Goal: Information Seeking & Learning: Learn about a topic

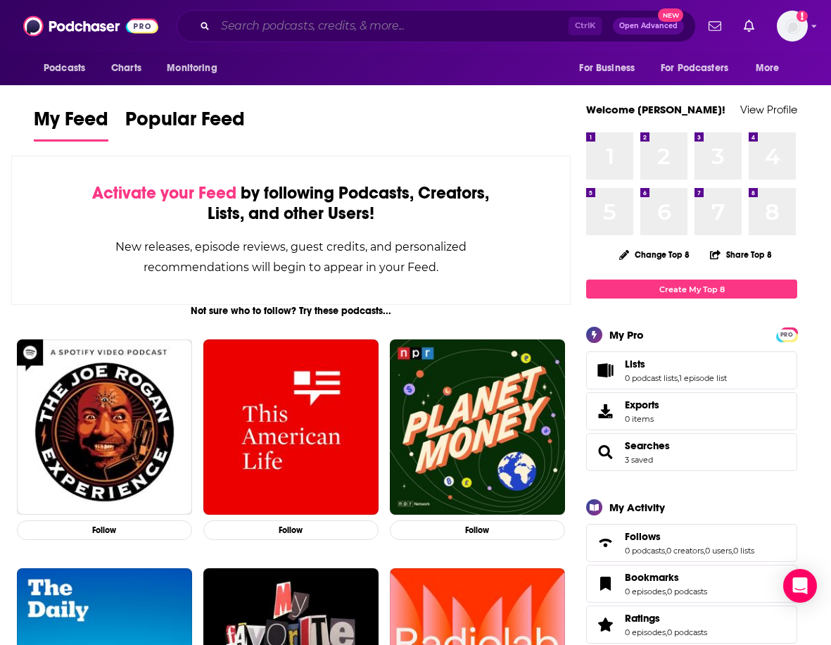
click at [360, 27] on input "Search podcasts, credits, & more..." at bounding box center [391, 26] width 353 height 23
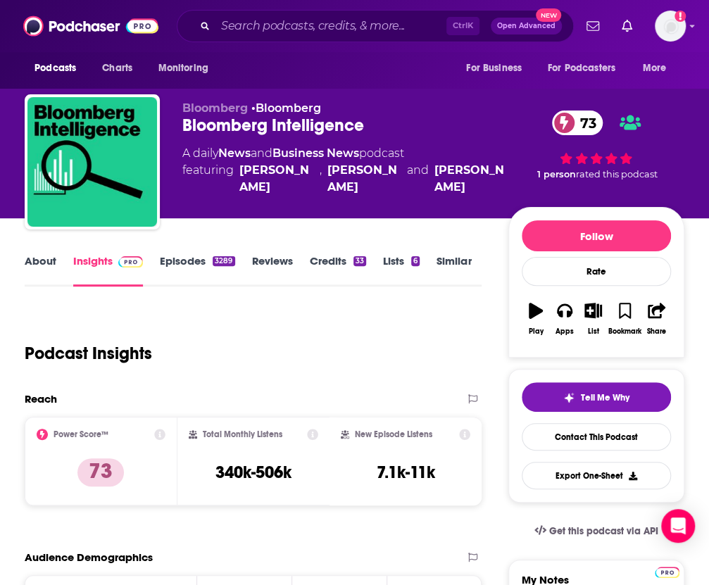
click at [341, 14] on div "Ctrl K Open Advanced New" at bounding box center [375, 26] width 397 height 32
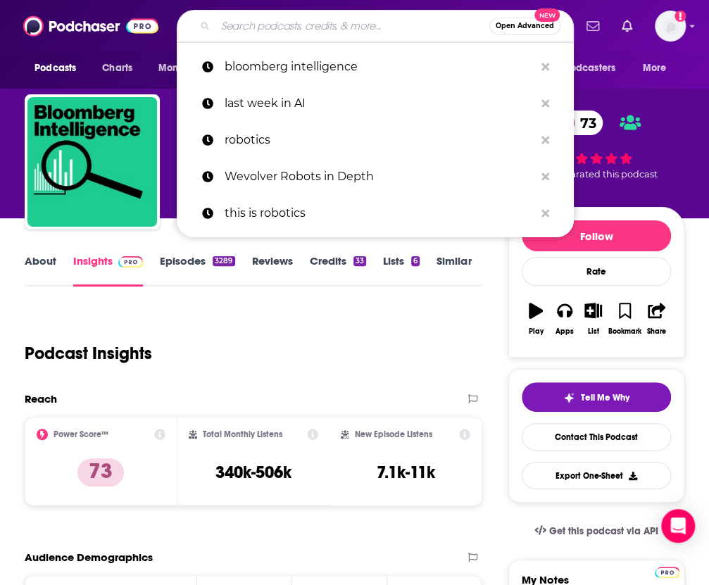
click at [334, 25] on input "Search podcasts, credits, & more..." at bounding box center [352, 26] width 274 height 23
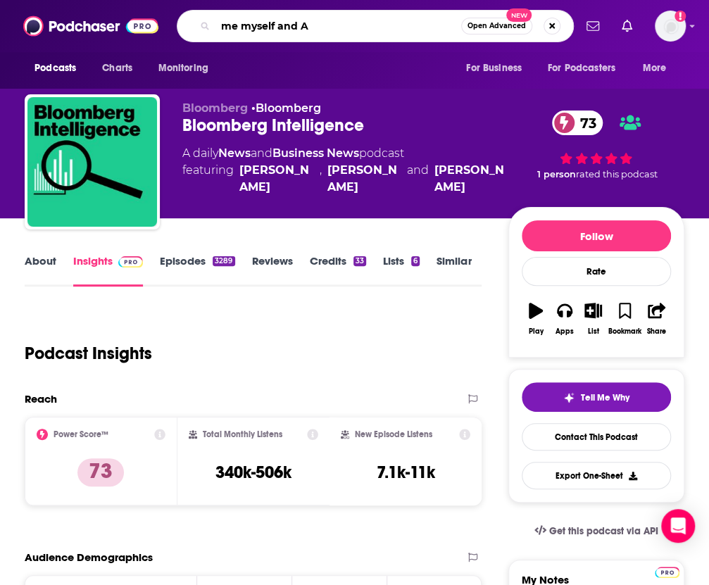
type input "me myself and AI"
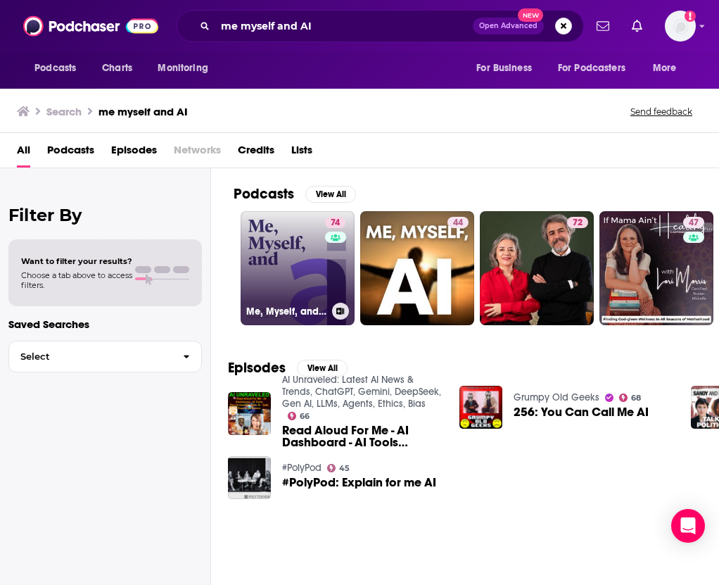
click at [291, 282] on link "74 Me, Myself, and AI" at bounding box center [298, 268] width 114 height 114
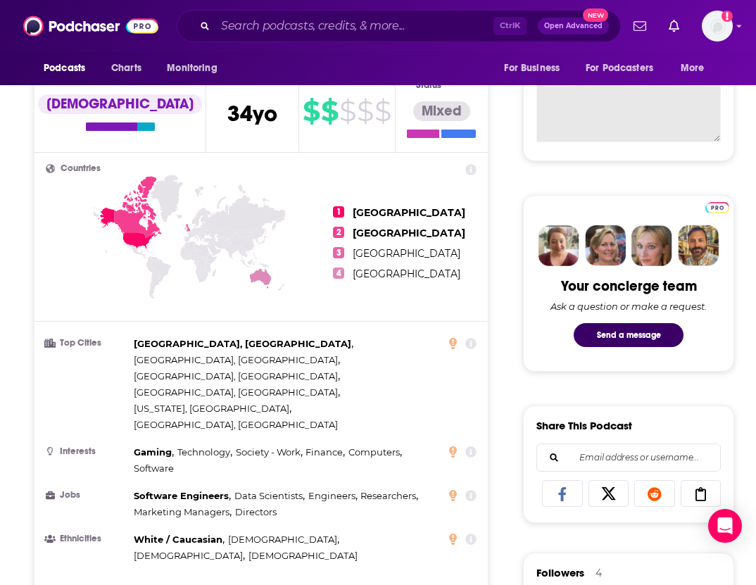
scroll to position [352, 0]
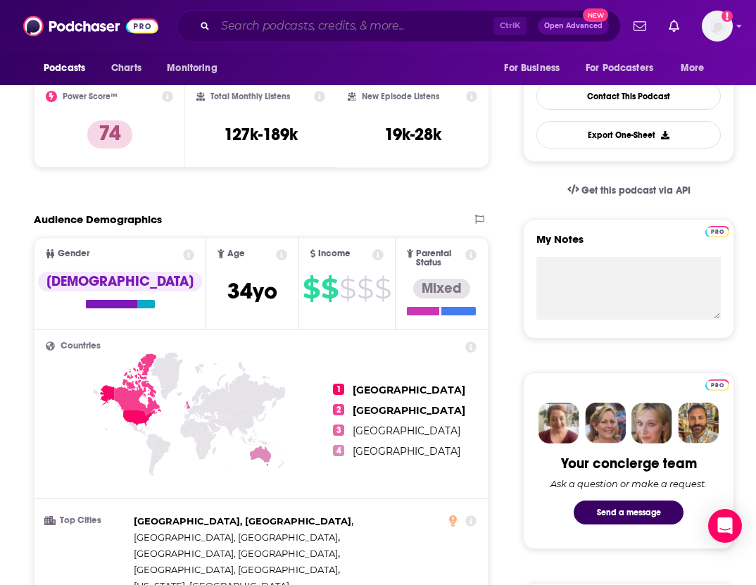
click at [272, 20] on input "Search podcasts, credits, & more..." at bounding box center [354, 26] width 278 height 23
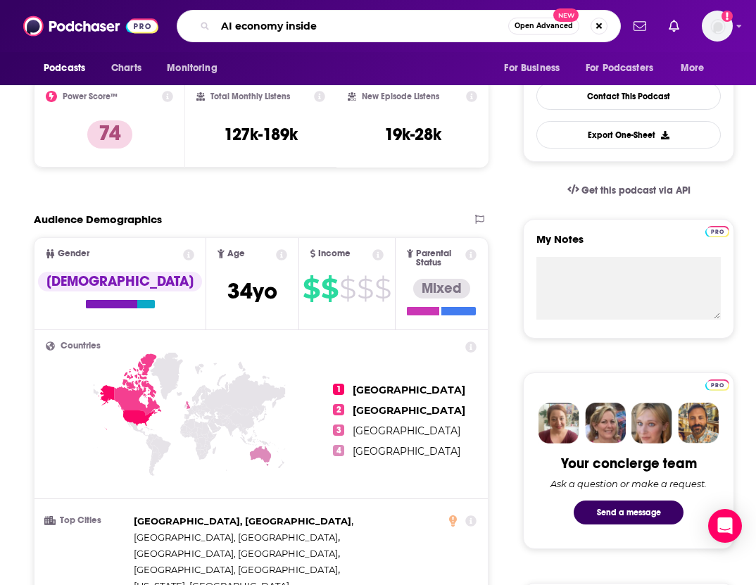
type input "AI economy insider"
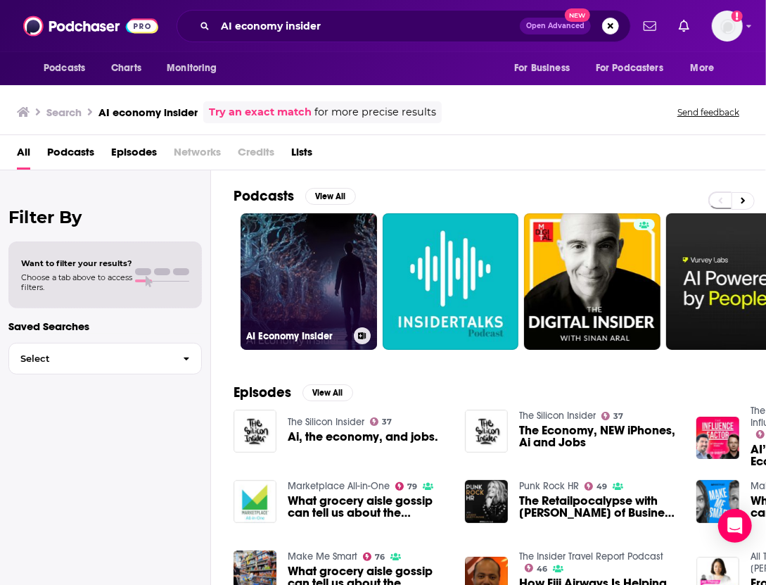
click at [297, 276] on link "AI Economy Insider" at bounding box center [309, 281] width 137 height 137
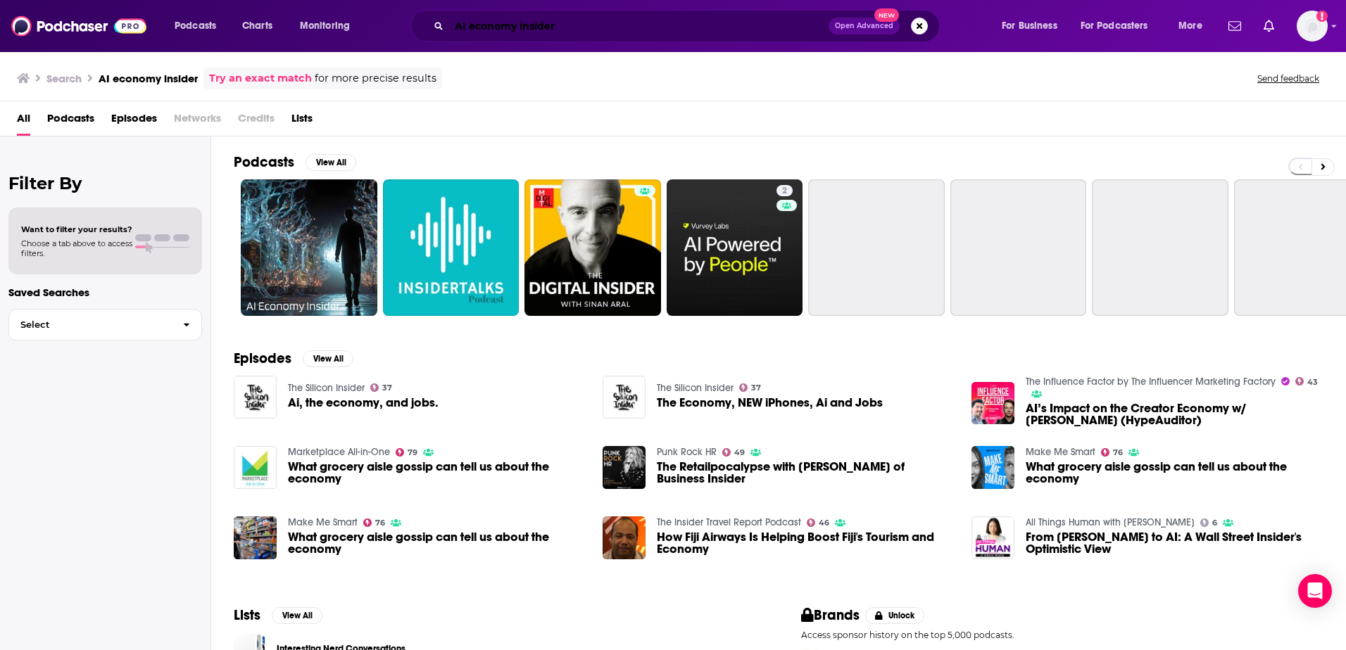
click at [497, 23] on input "AI economy insider" at bounding box center [638, 26] width 379 height 23
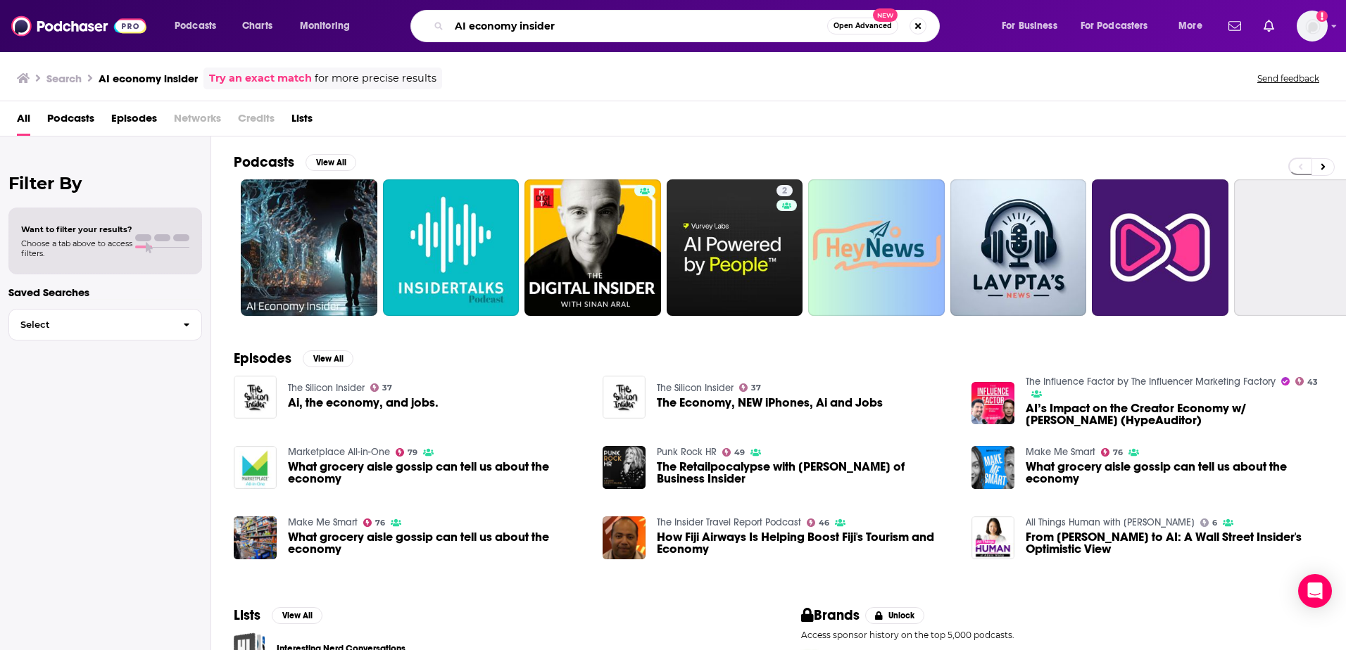
click at [497, 23] on input "AI economy insider" at bounding box center [638, 26] width 378 height 23
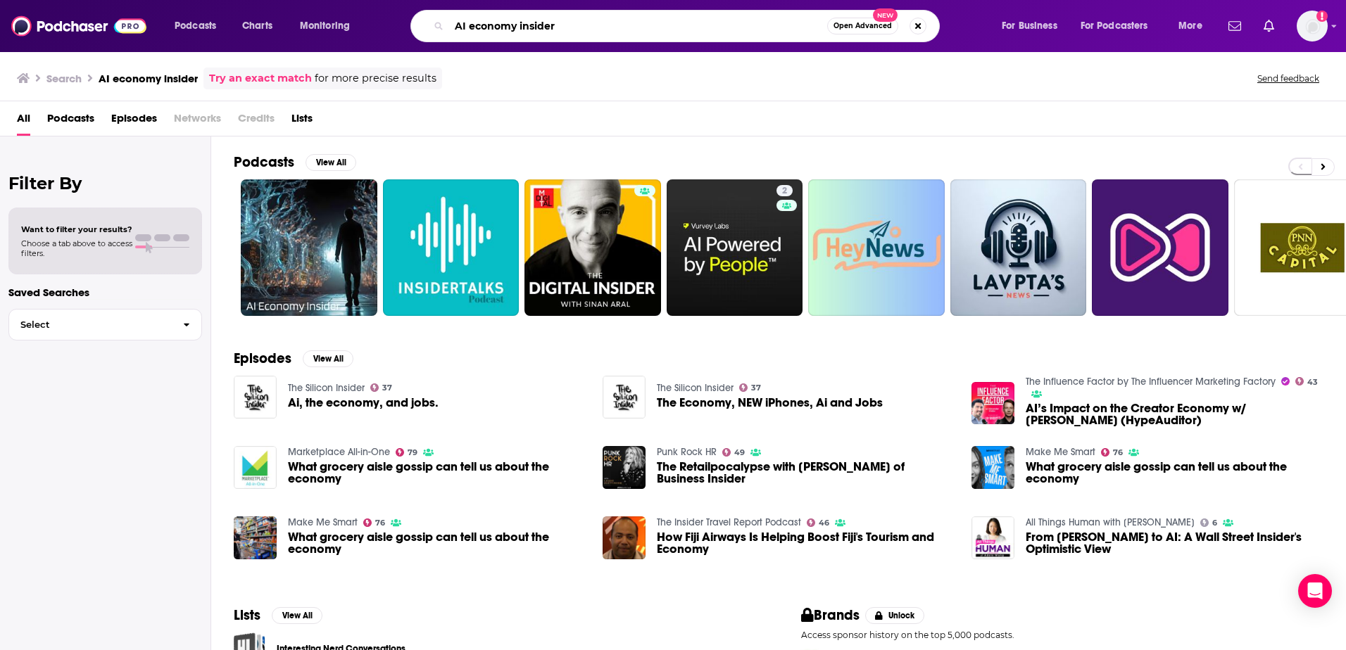
click at [497, 23] on input "AI economy insider" at bounding box center [638, 26] width 378 height 23
type input "ai in business"
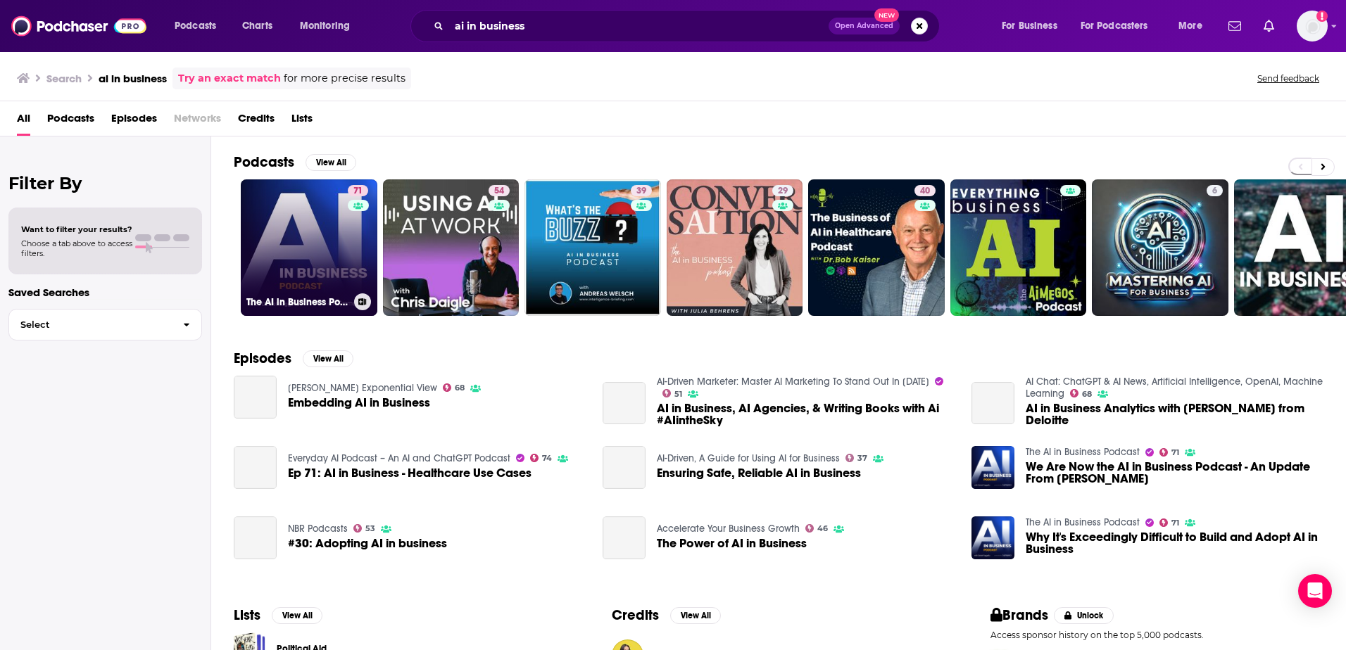
click at [303, 238] on link "71 The AI in Business Podcast" at bounding box center [309, 247] width 137 height 137
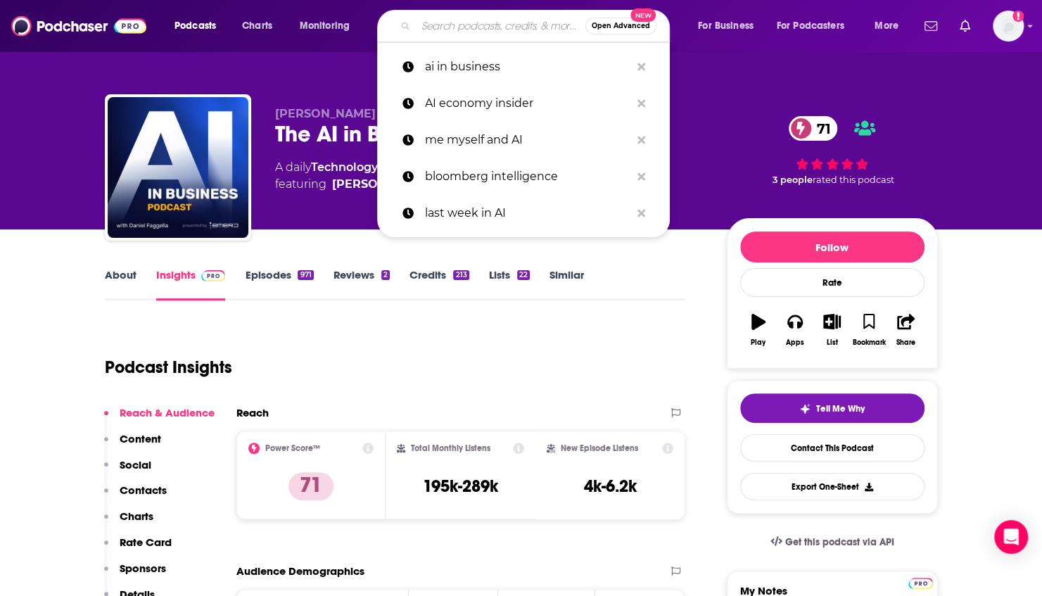
click at [423, 31] on input "Search podcasts, credits, & more..." at bounding box center [501, 26] width 170 height 23
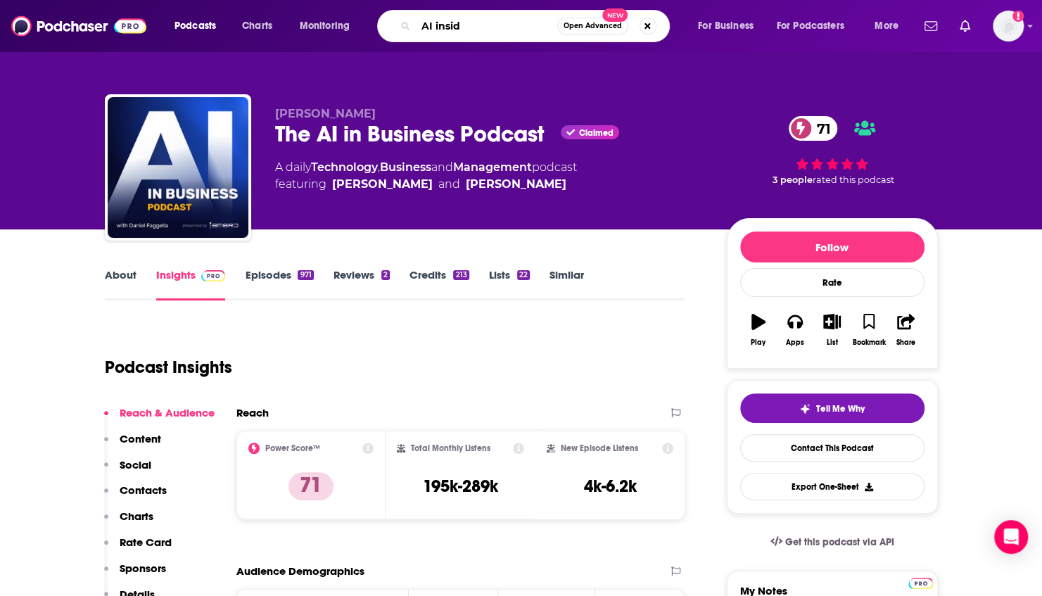
type input "AI inside"
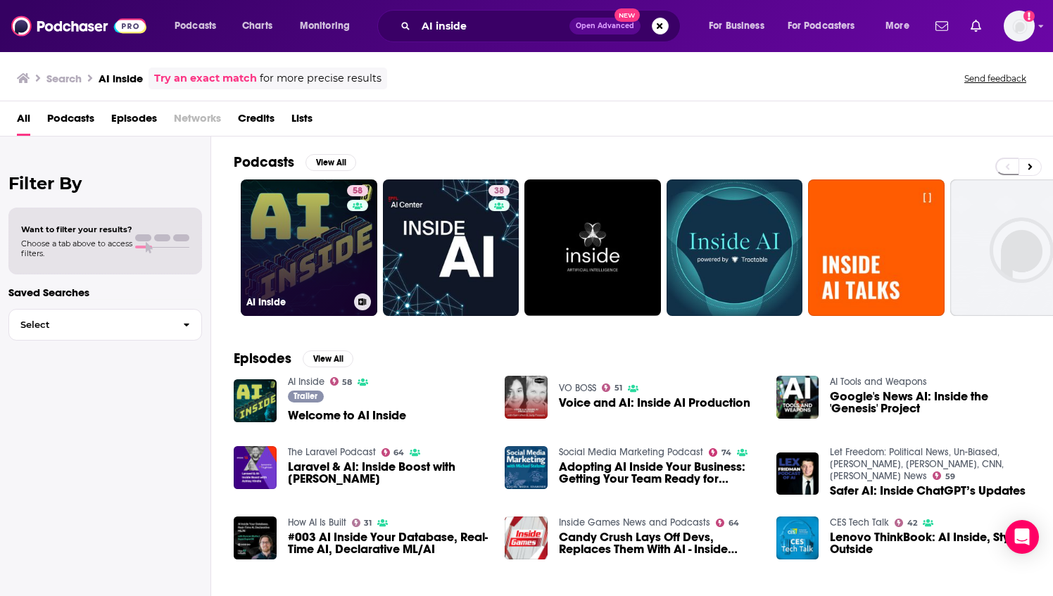
click at [315, 257] on link "58 AI Inside" at bounding box center [309, 247] width 137 height 137
